Goal: Task Accomplishment & Management: Complete application form

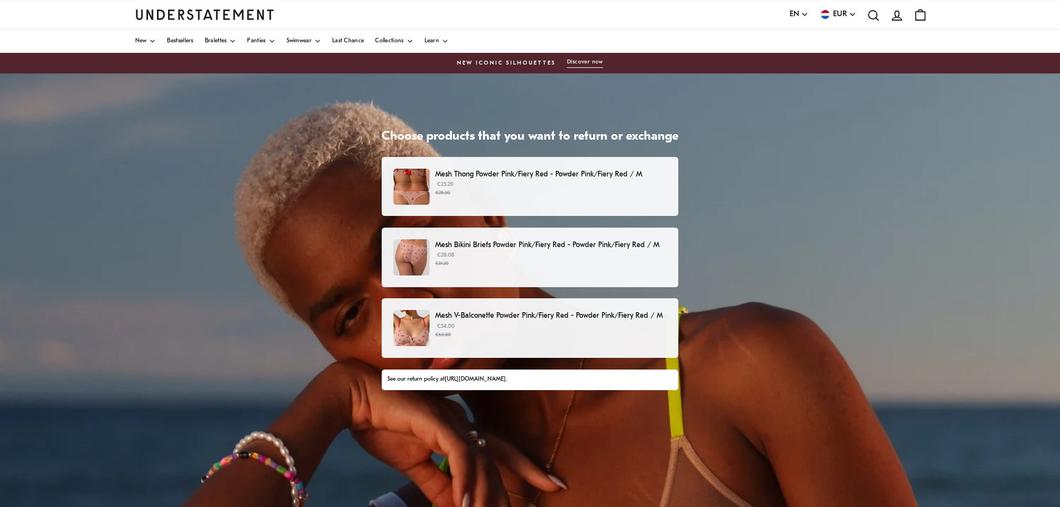
click at [589, 195] on small "€28.00" at bounding box center [550, 193] width 231 height 8
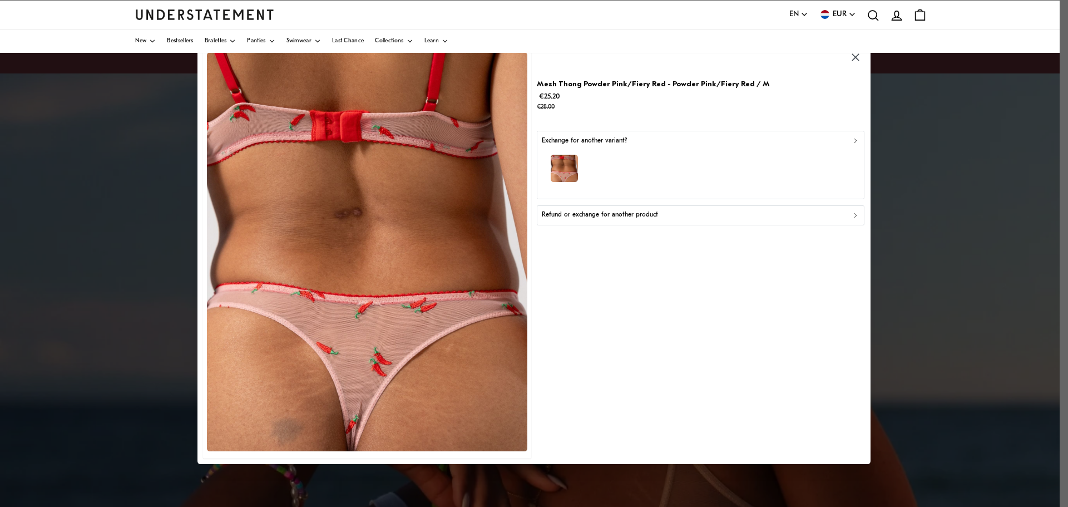
click at [633, 213] on p "Refund or exchange for another product" at bounding box center [600, 215] width 116 height 11
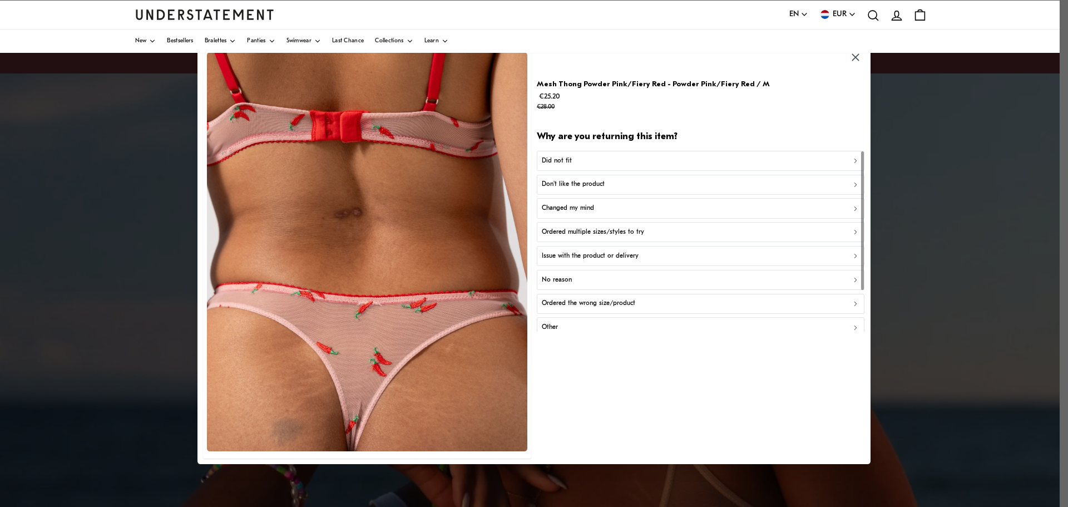
click at [615, 155] on div "Did not fit" at bounding box center [701, 160] width 318 height 11
click at [617, 183] on div "Too big" at bounding box center [701, 184] width 318 height 11
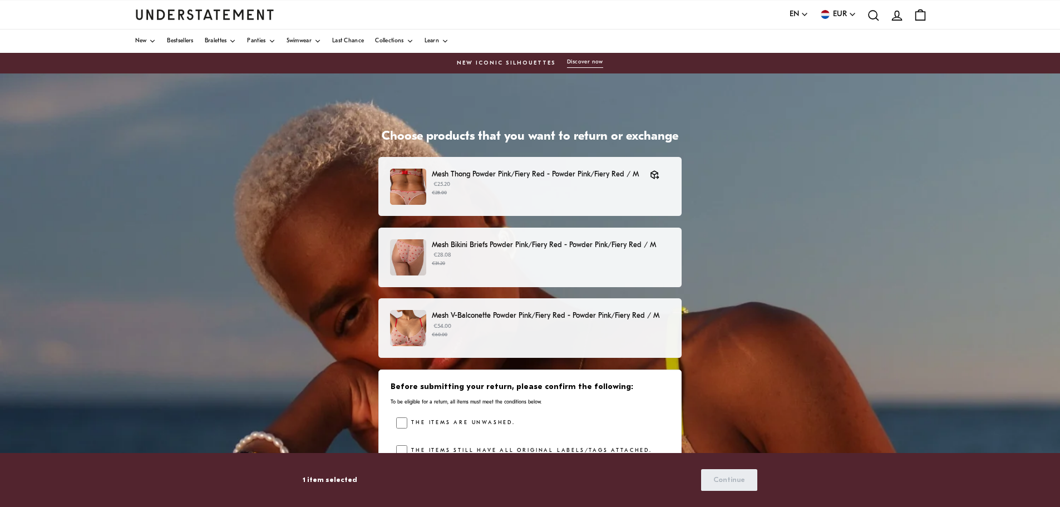
click at [519, 252] on p "€28.08 €31.20" at bounding box center [551, 259] width 238 height 17
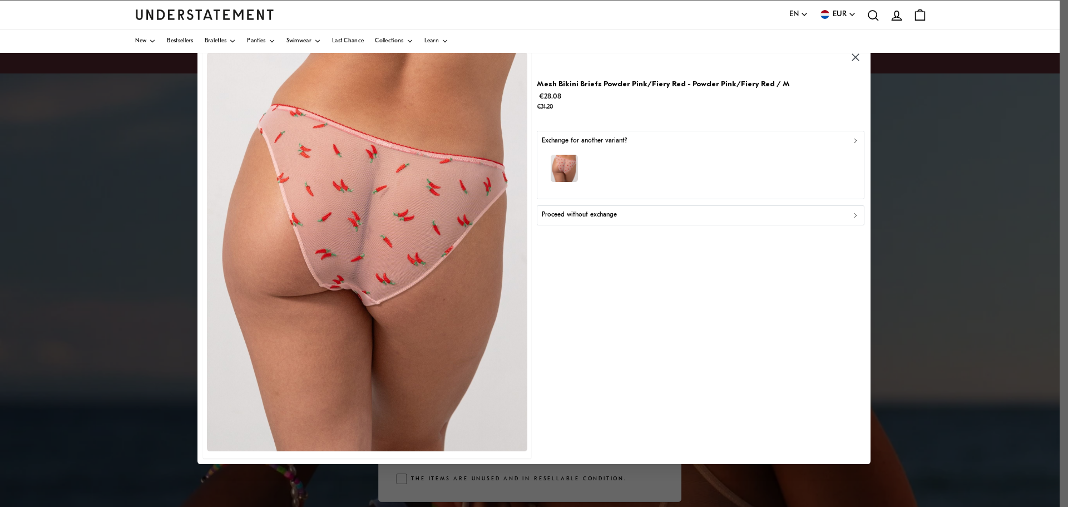
click at [612, 213] on p "Proceed without exchange" at bounding box center [579, 215] width 75 height 11
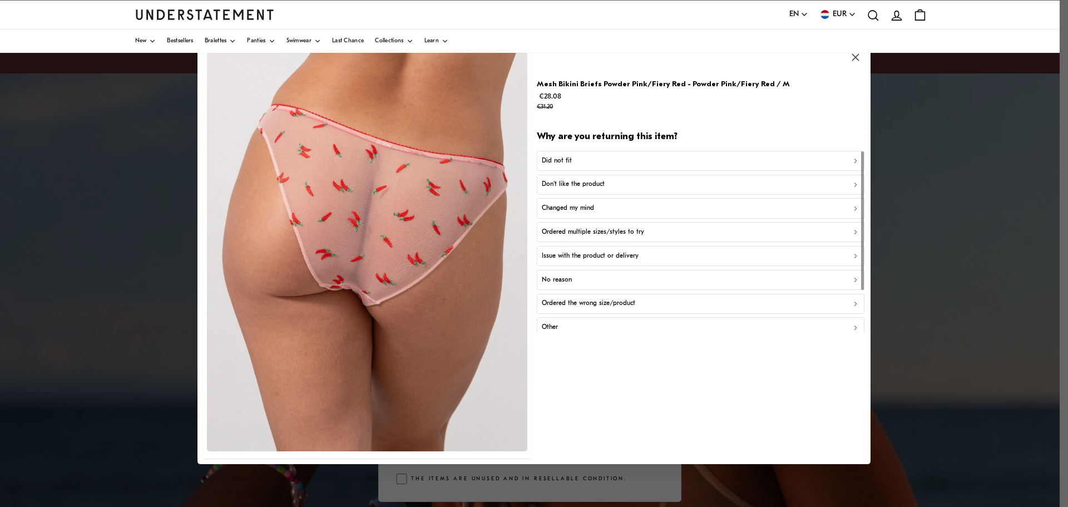
click at [585, 159] on div "Did not fit" at bounding box center [701, 160] width 318 height 11
click at [570, 184] on div "Too big" at bounding box center [701, 184] width 318 height 11
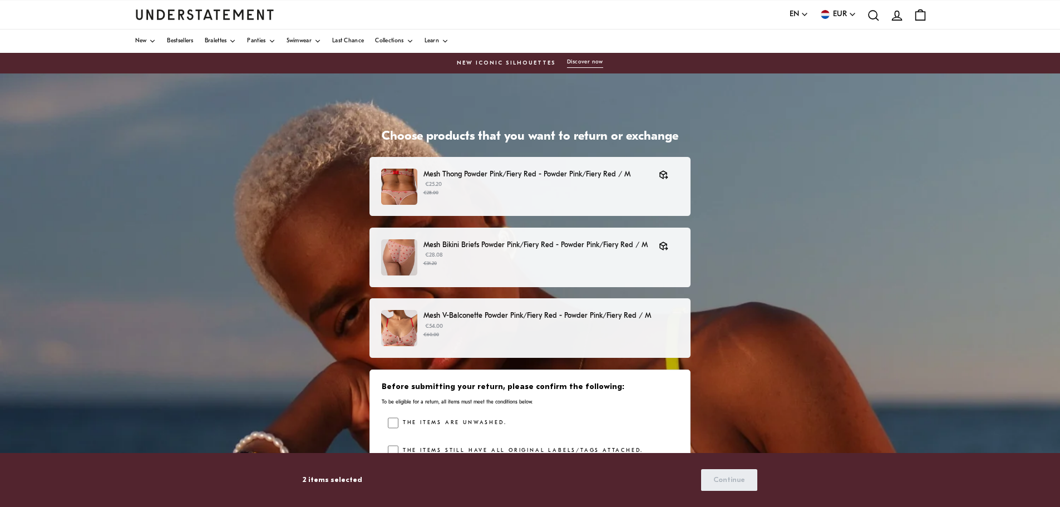
click at [491, 338] on small "€60.00" at bounding box center [550, 335] width 255 height 8
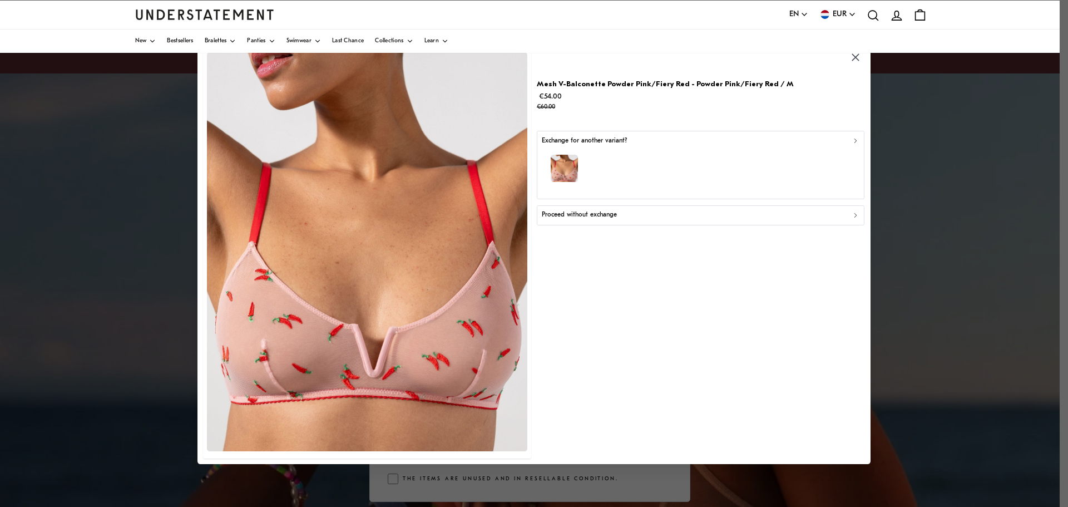
click at [592, 214] on p "Proceed without exchange" at bounding box center [579, 215] width 75 height 11
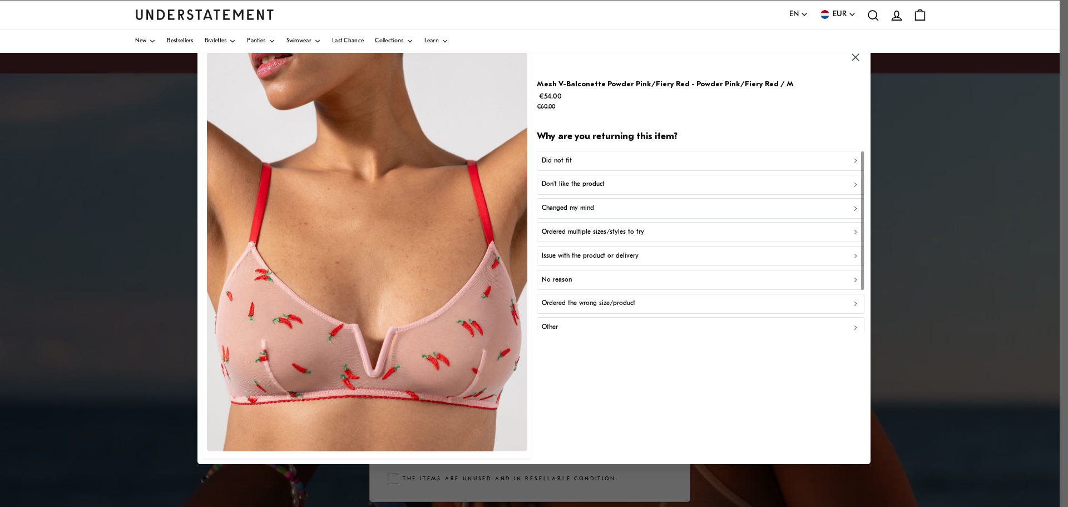
click at [582, 160] on div "Did not fit" at bounding box center [701, 160] width 318 height 11
click at [582, 229] on p "Not enough support" at bounding box center [571, 232] width 59 height 11
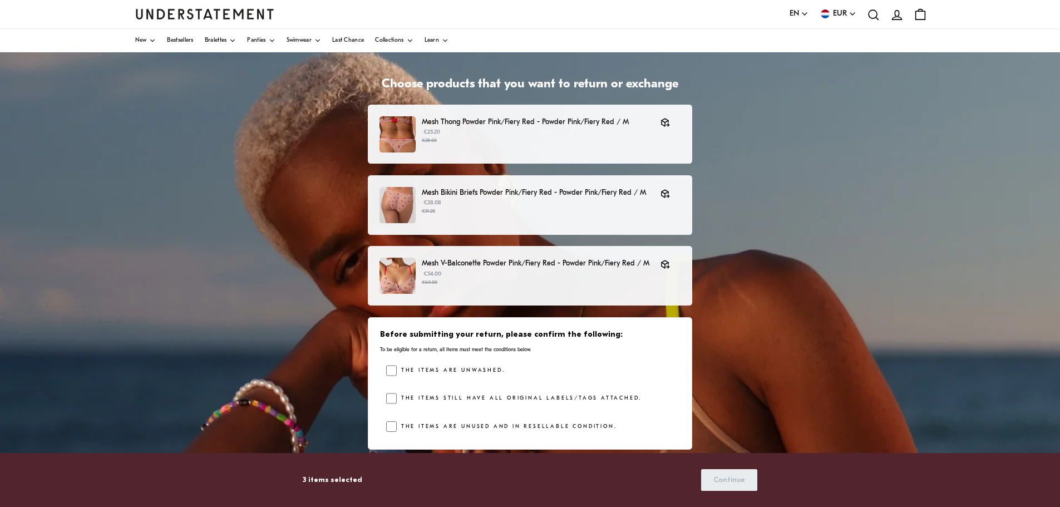
scroll to position [123, 0]
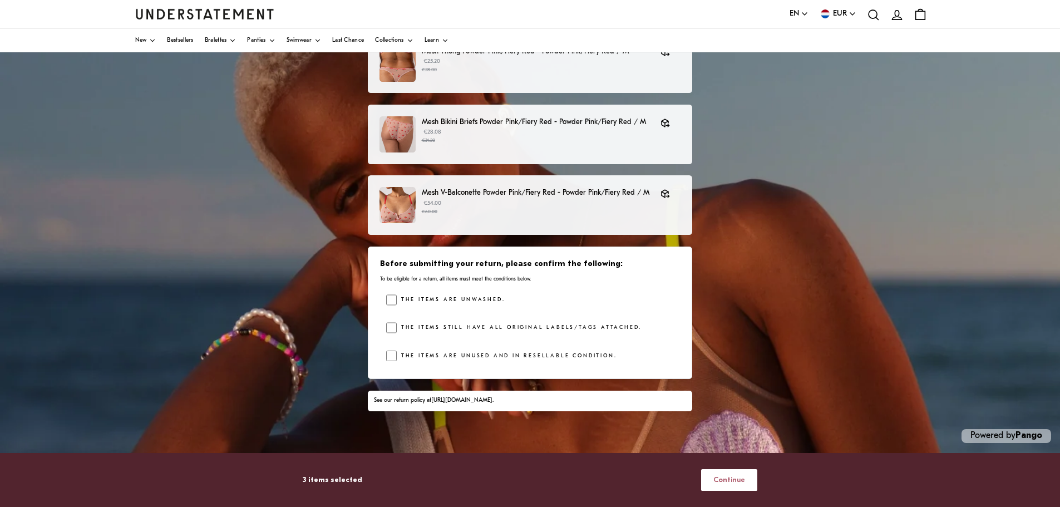
click at [725, 480] on span "Continue" at bounding box center [729, 480] width 32 height 21
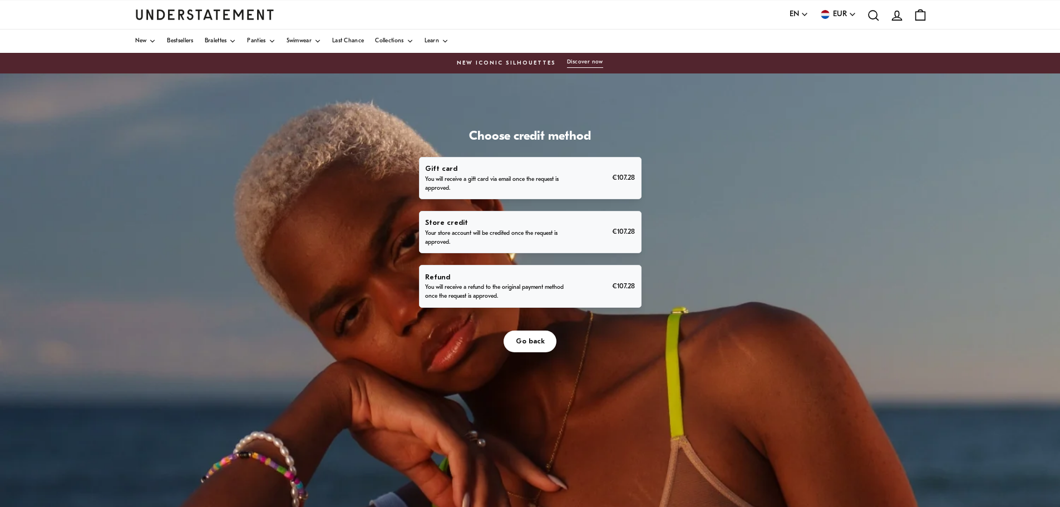
click at [573, 282] on div "Refund You will receive a refund to the original payment method once the reques…" at bounding box center [530, 287] width 210 height 30
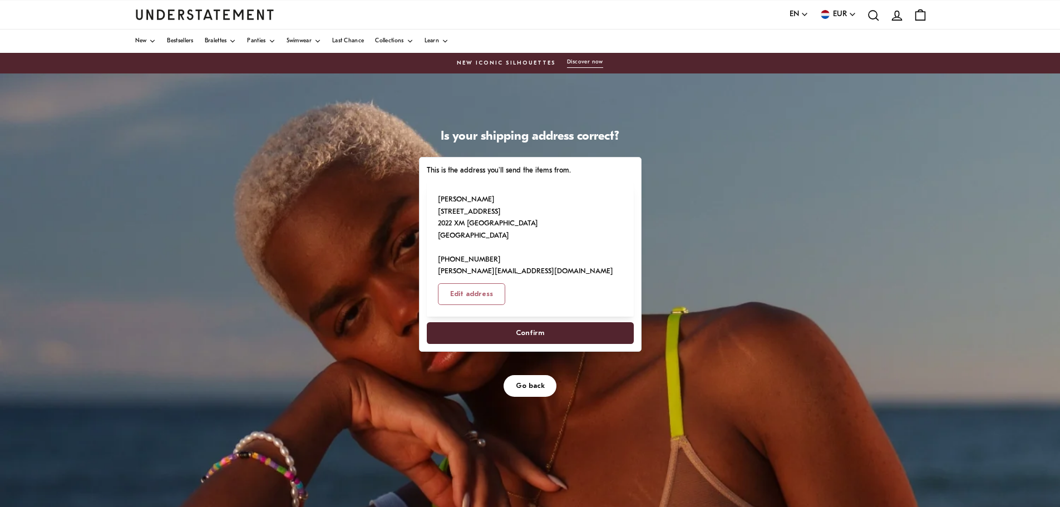
click at [572, 323] on span "Confirm" at bounding box center [529, 333] width 183 height 21
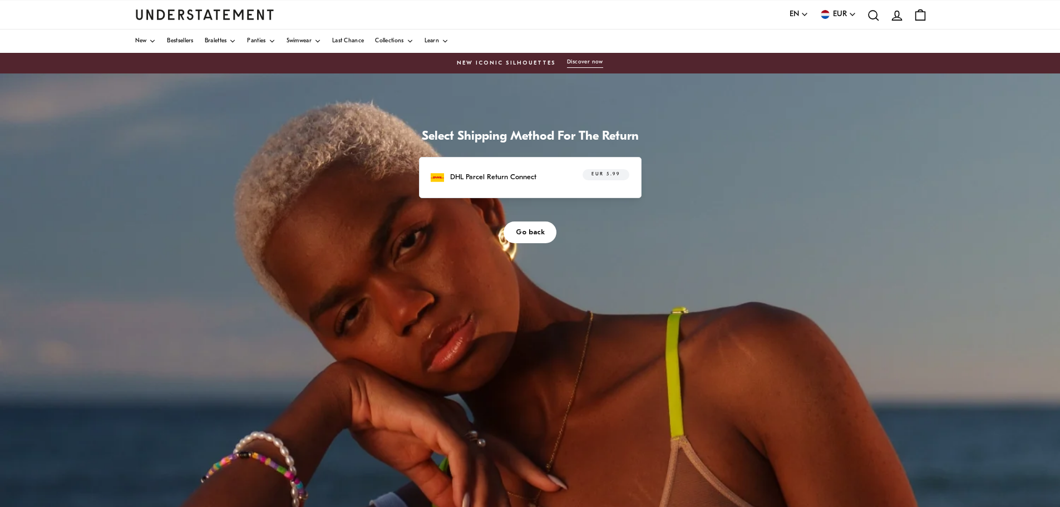
click at [541, 182] on div "DHL Parcel Return Connect EUR 5.99" at bounding box center [530, 177] width 198 height 17
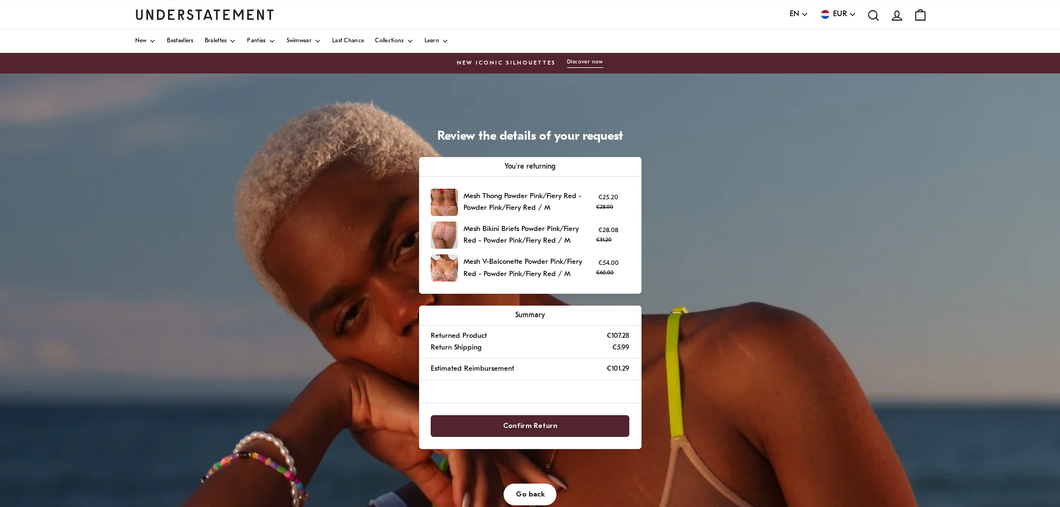
click at [601, 425] on span "Confirm Return" at bounding box center [530, 426] width 174 height 21
